Goal: Answer question/provide support

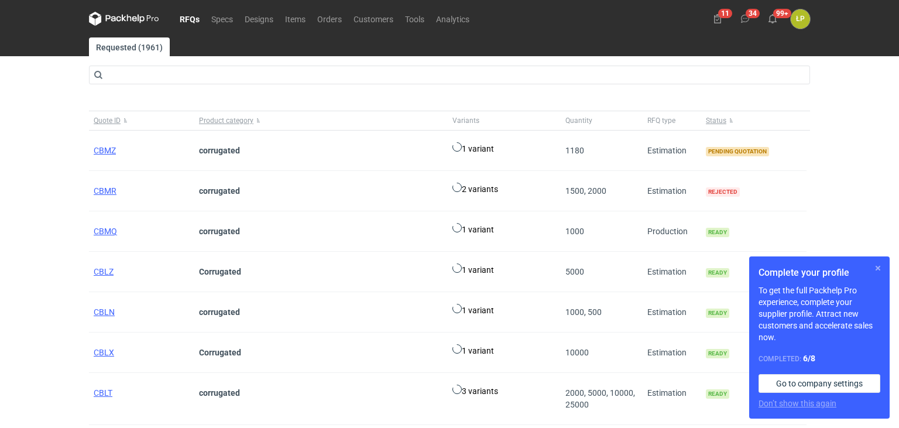
click at [877, 268] on button "button" at bounding box center [878, 268] width 14 height 14
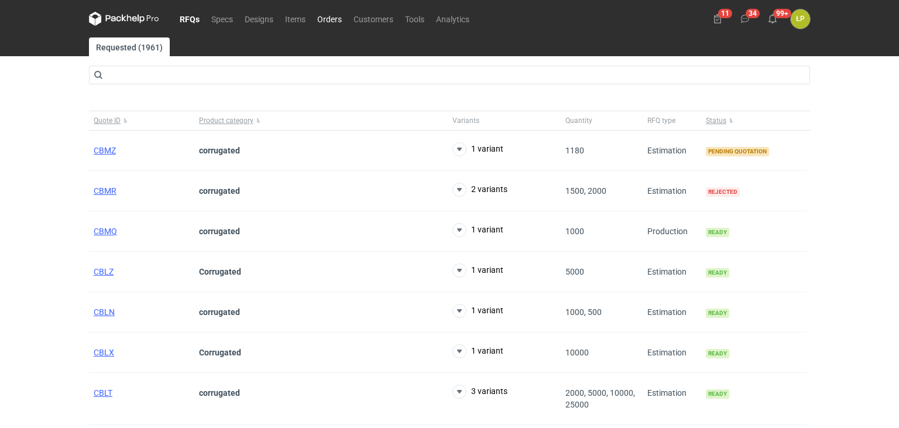
click at [329, 26] on link "Orders" at bounding box center [329, 19] width 36 height 14
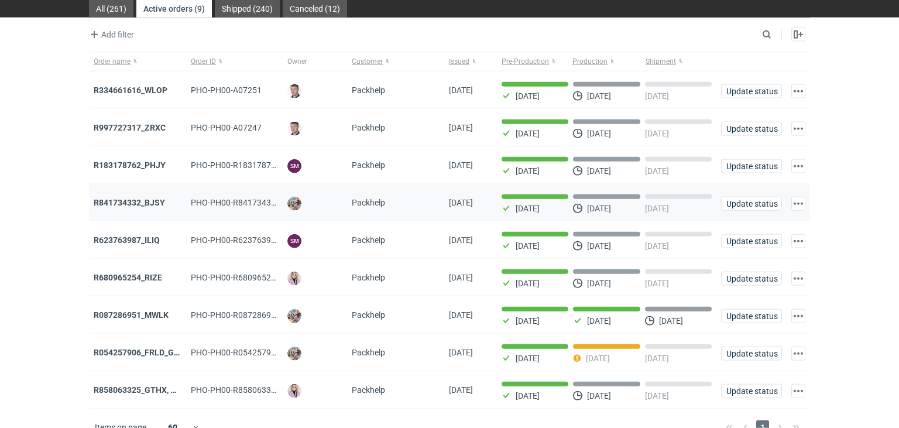
scroll to position [54, 0]
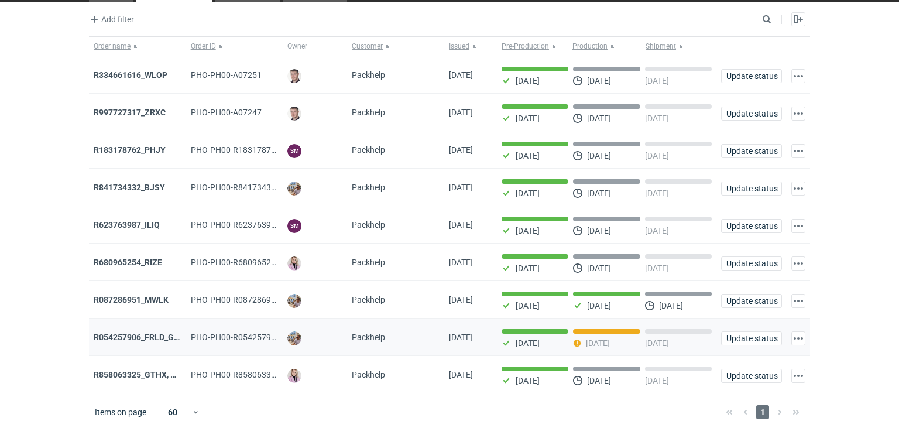
click at [162, 332] on strong "R054257906_FRLD_GMZJ_SABM" at bounding box center [155, 336] width 123 height 9
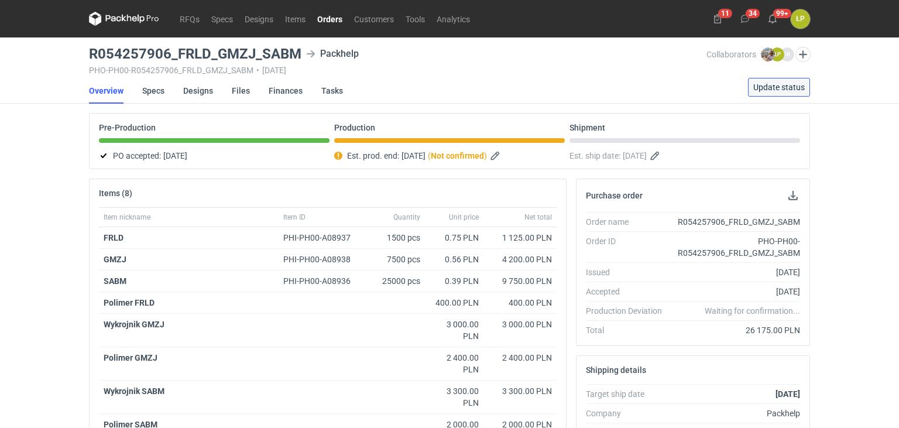
click at [767, 90] on span "Update status" at bounding box center [778, 87] width 51 height 8
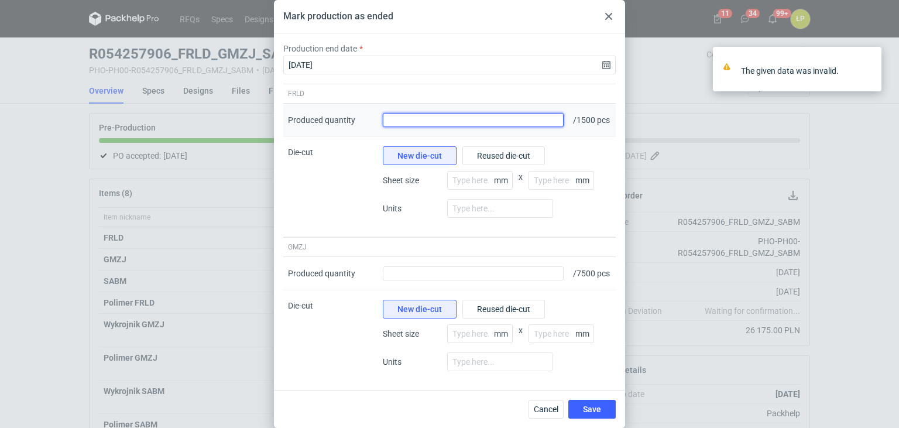
click at [487, 125] on input "Produced quantity" at bounding box center [473, 120] width 181 height 14
type input "1650"
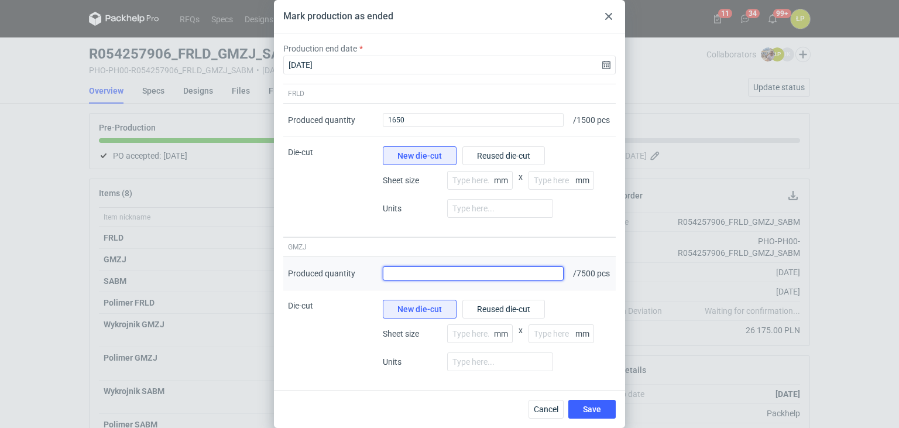
click at [458, 280] on input "Produced quantity" at bounding box center [473, 273] width 181 height 14
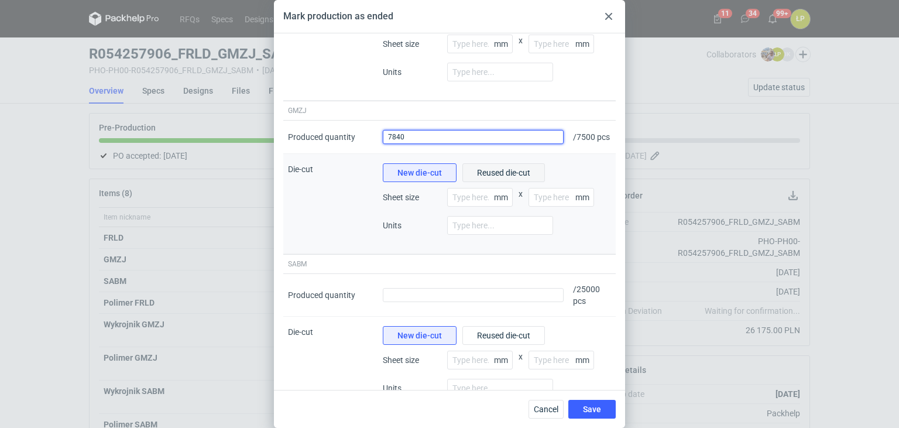
scroll to position [138, 0]
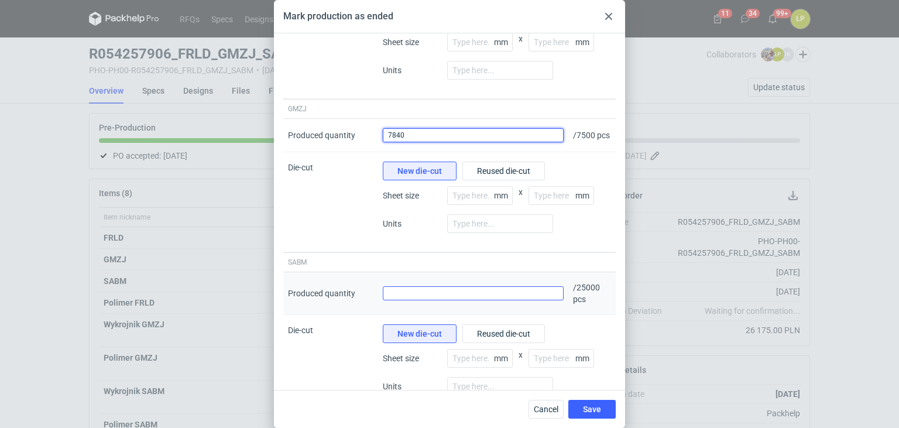
type input "7840"
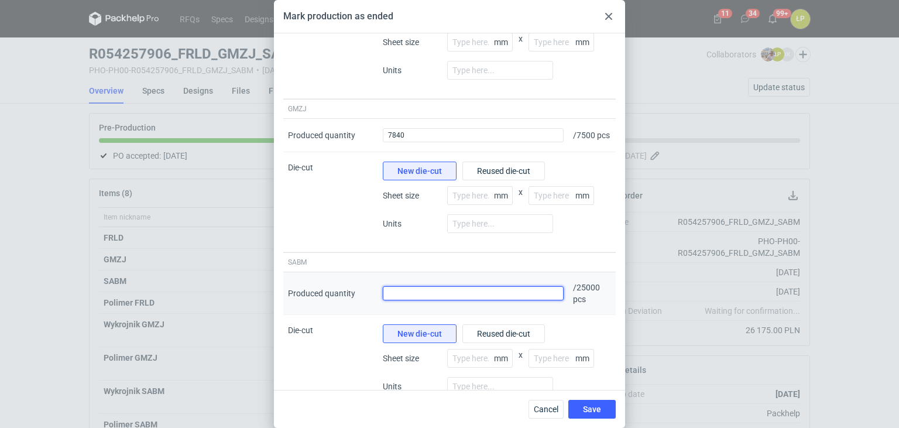
click at [451, 300] on input "Produced quantity" at bounding box center [473, 293] width 181 height 14
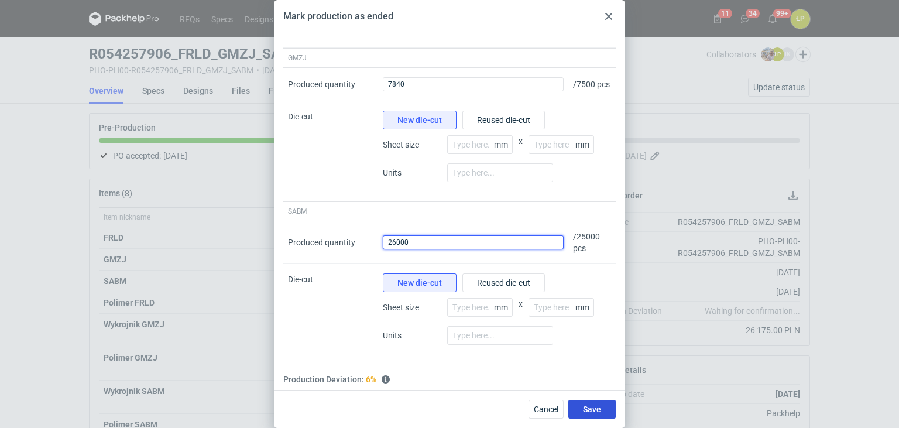
type input "26000"
click at [592, 408] on span "Save" at bounding box center [592, 409] width 18 height 8
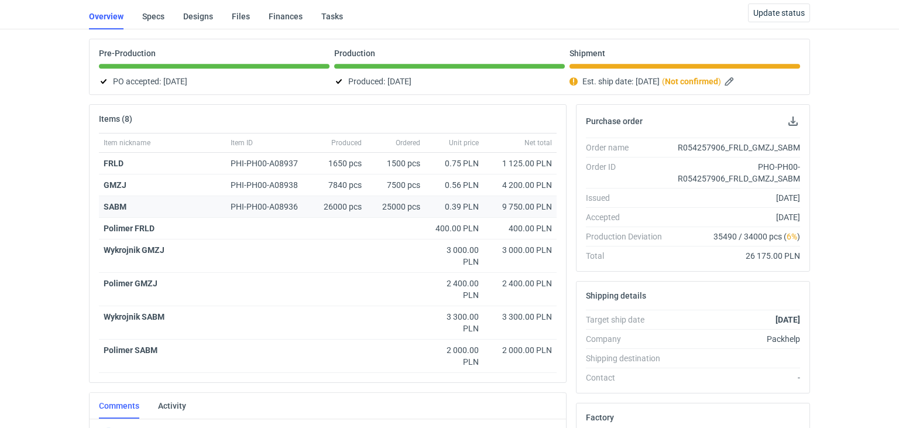
scroll to position [0, 0]
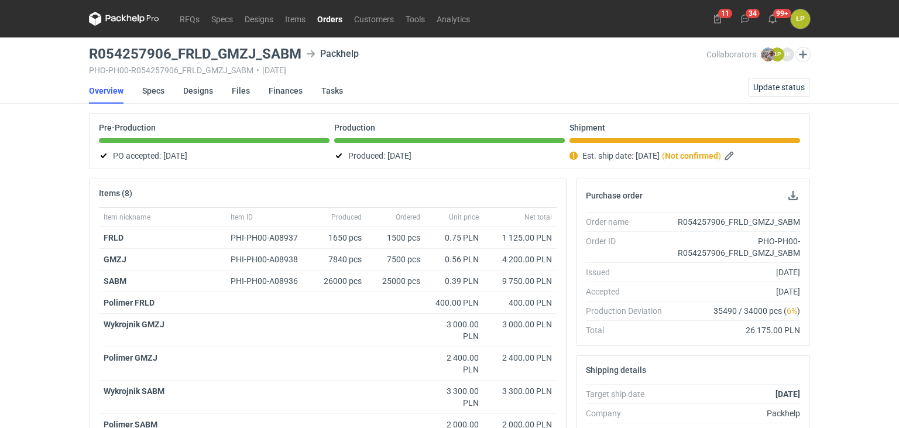
click at [327, 23] on link "Orders" at bounding box center [329, 19] width 37 height 14
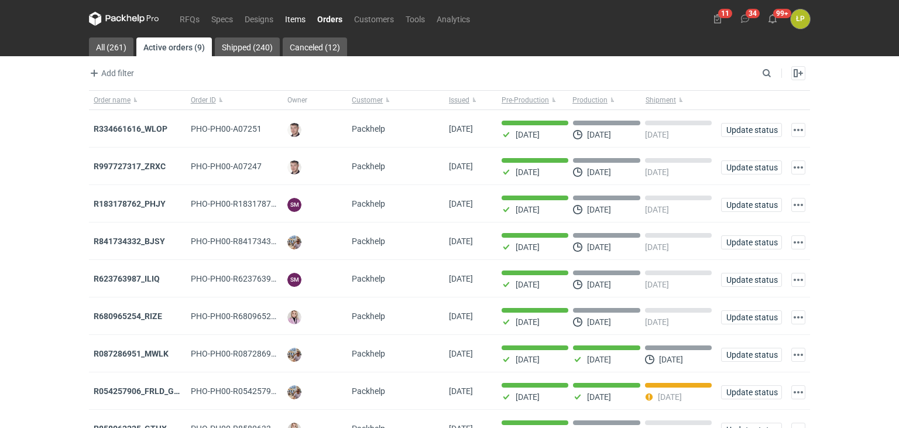
click at [298, 15] on link "Items" at bounding box center [295, 19] width 32 height 14
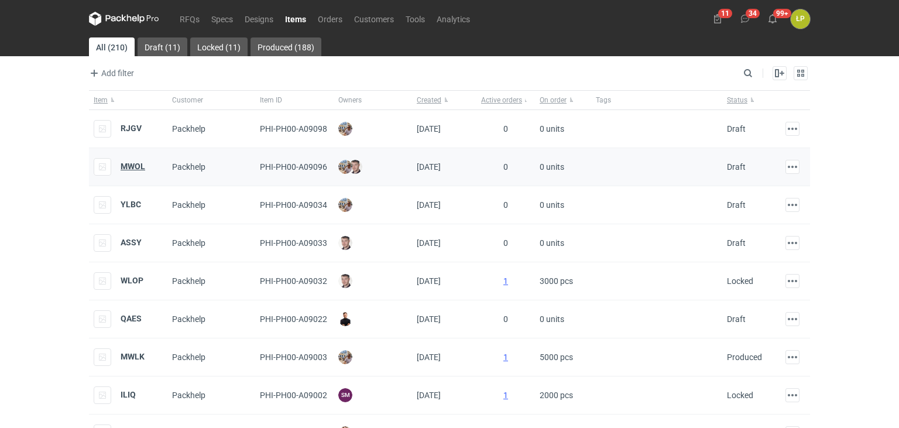
click at [142, 166] on strong "MWOL" at bounding box center [133, 166] width 25 height 9
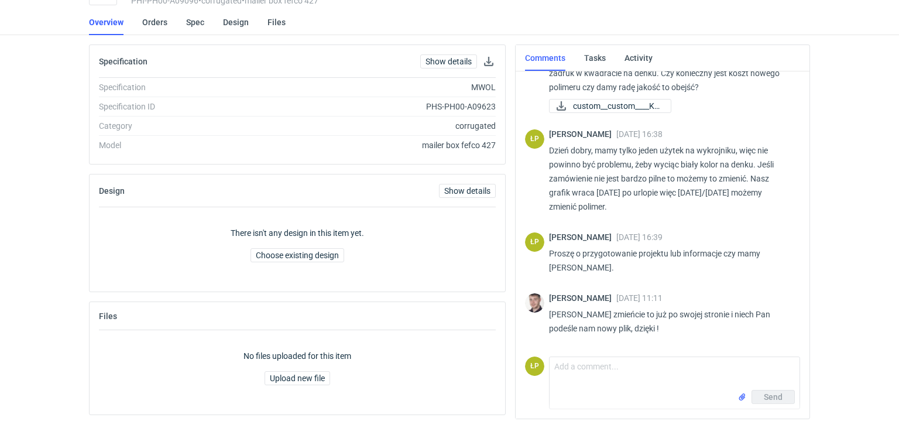
scroll to position [56, 0]
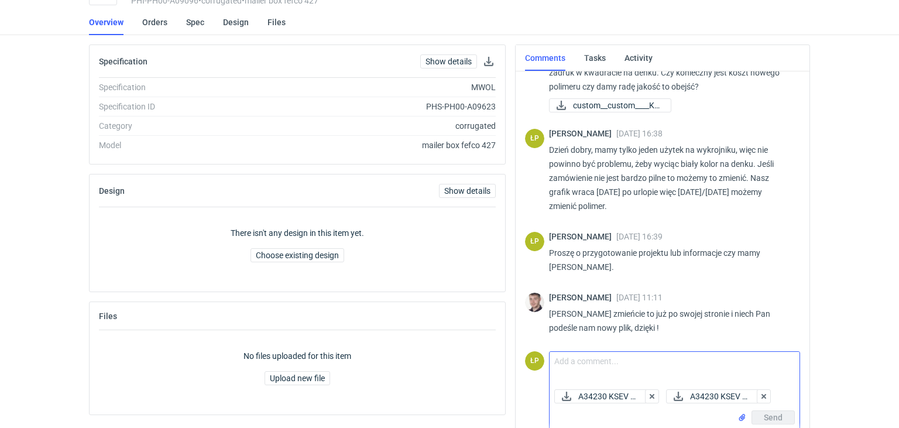
click at [640, 364] on textarea "Comment message" at bounding box center [674, 368] width 250 height 33
type textarea "Zmieniony projekt w załączniku."
click at [758, 418] on button "Send" at bounding box center [772, 417] width 43 height 14
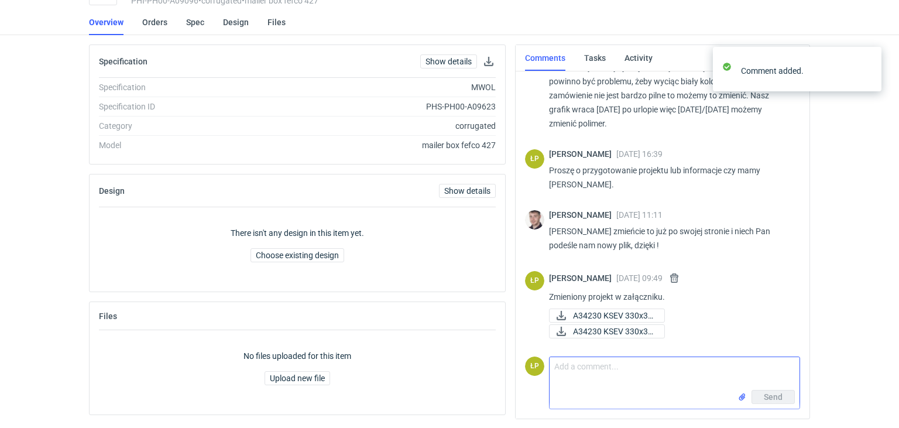
scroll to position [139, 0]
